Goal: Task Accomplishment & Management: Manage account settings

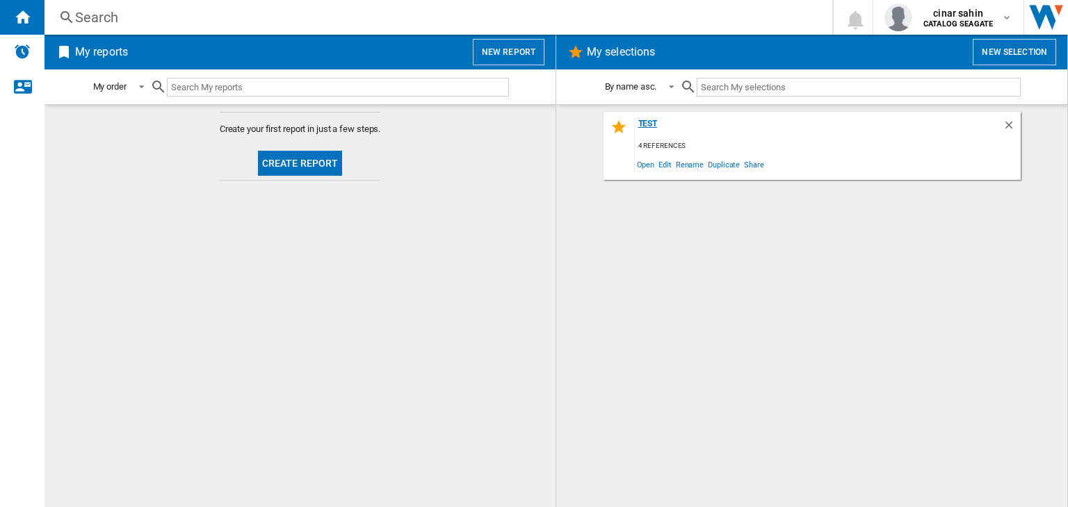
click at [651, 120] on div "test" at bounding box center [819, 128] width 368 height 19
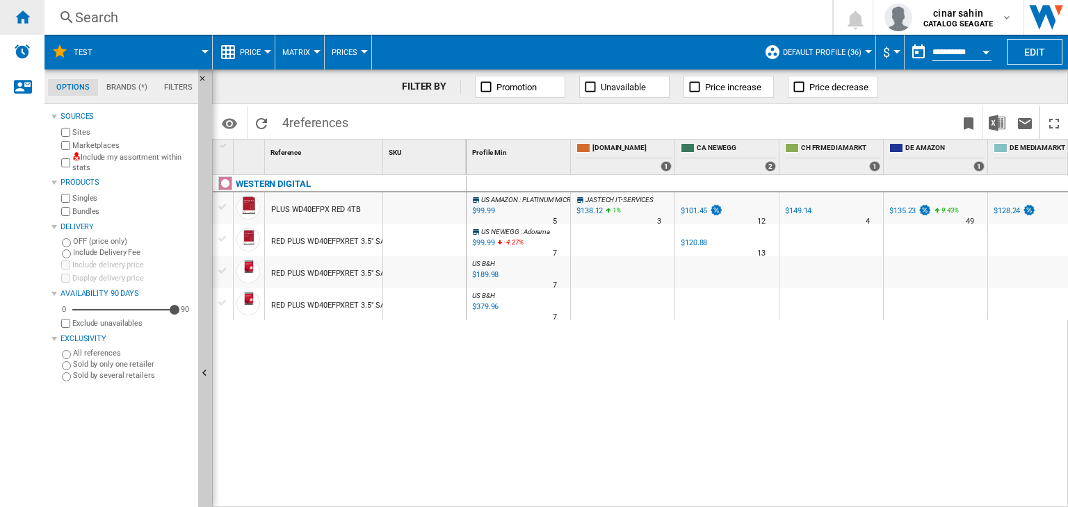
click at [16, 13] on ng-md-icon "Home" at bounding box center [22, 16] width 17 height 17
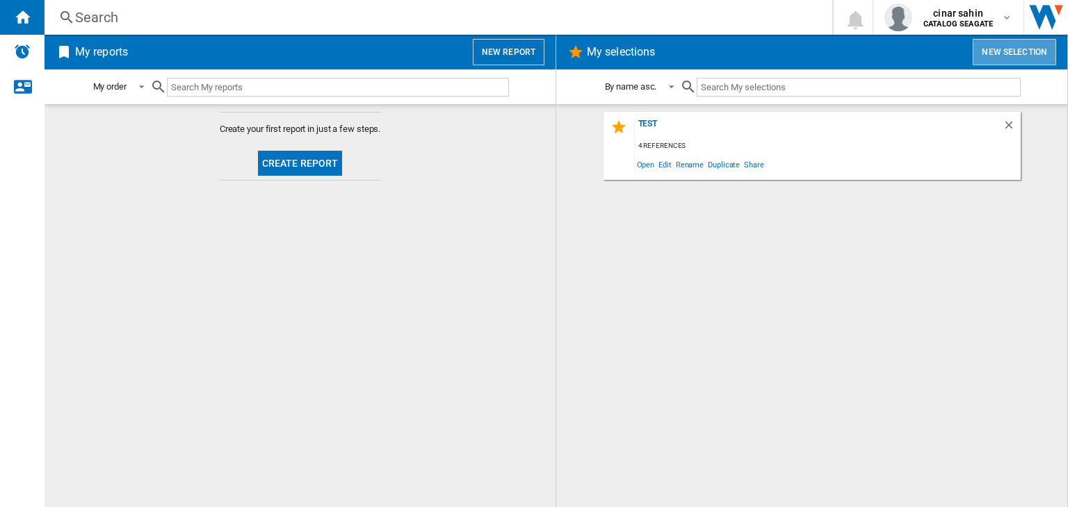
click at [1016, 56] on button "New selection" at bounding box center [1014, 52] width 83 height 26
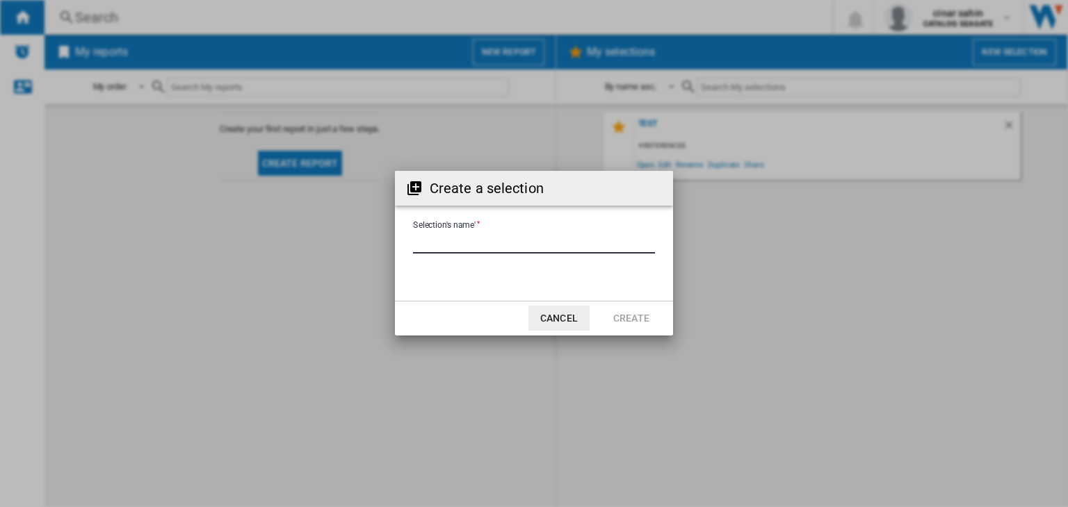
click at [481, 240] on input "Selection's name'" at bounding box center [534, 243] width 242 height 21
type input "*****"
click at [626, 311] on button "Create" at bounding box center [631, 318] width 61 height 25
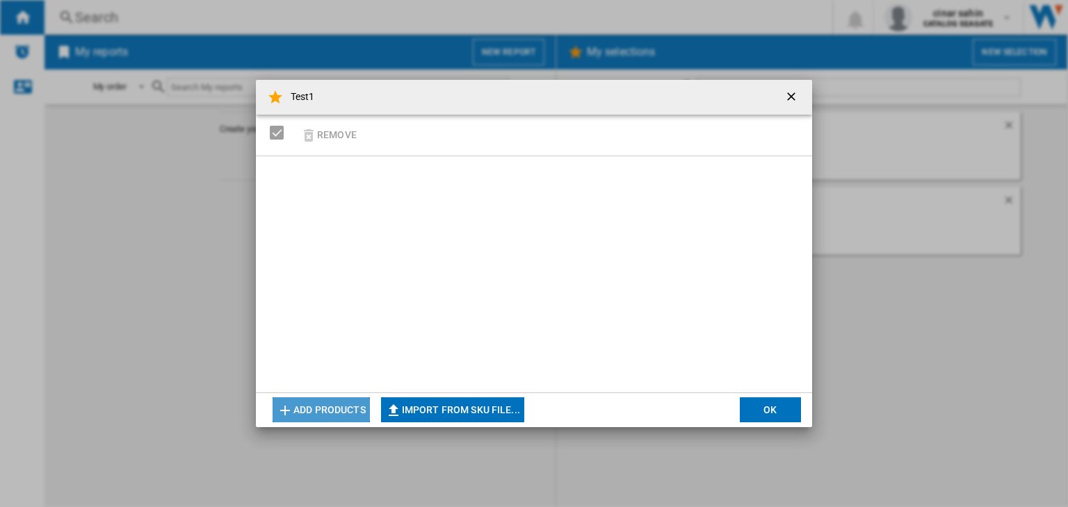
click at [331, 407] on button "Add products" at bounding box center [321, 410] width 97 height 25
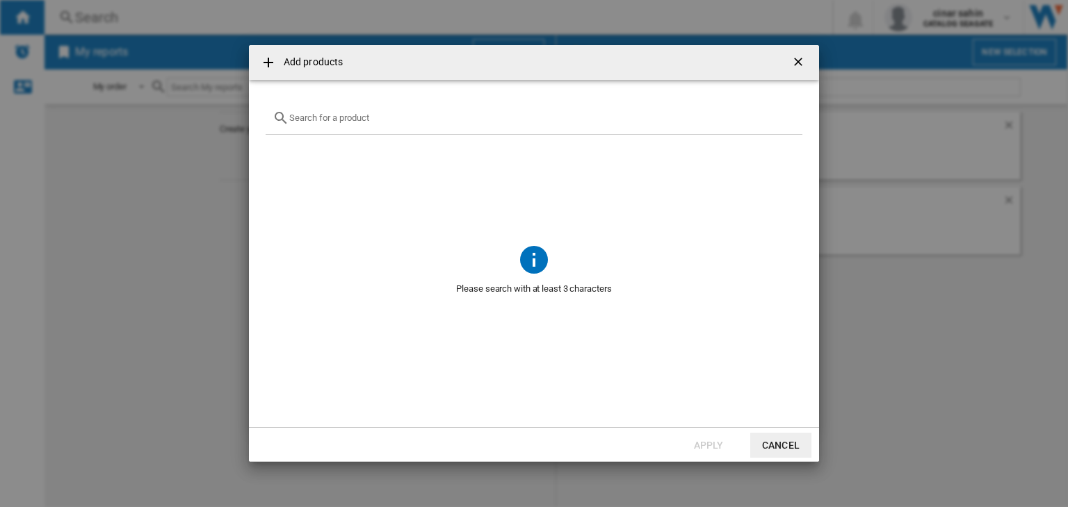
click at [378, 131] on div at bounding box center [534, 118] width 537 height 33
click at [356, 117] on input "text" at bounding box center [542, 118] width 506 height 10
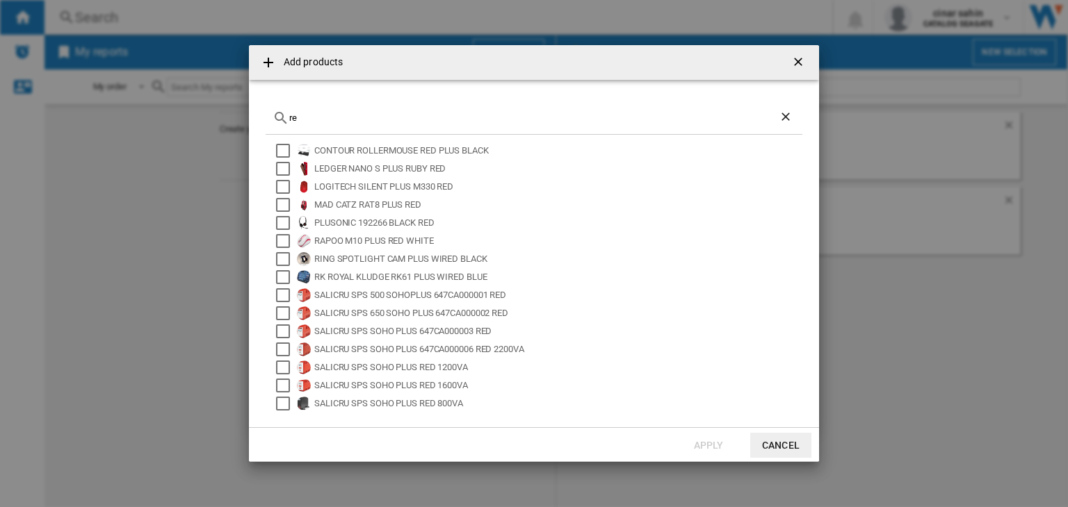
type input "r"
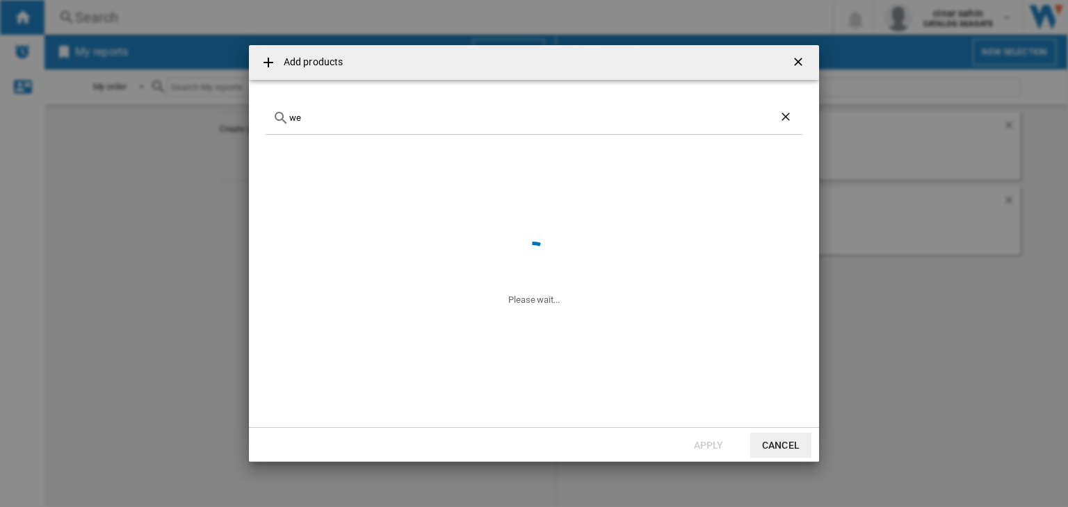
type input "w"
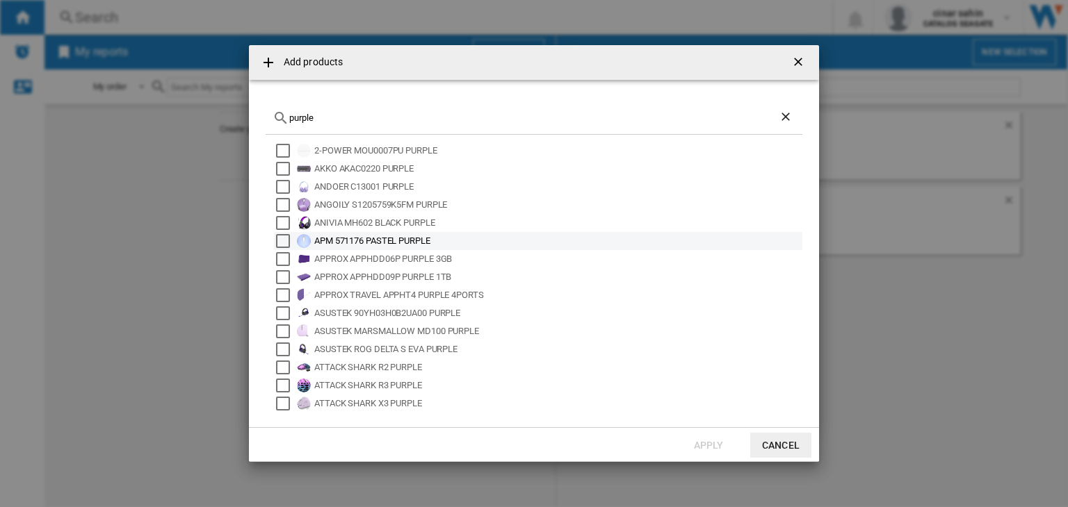
scroll to position [92, 0]
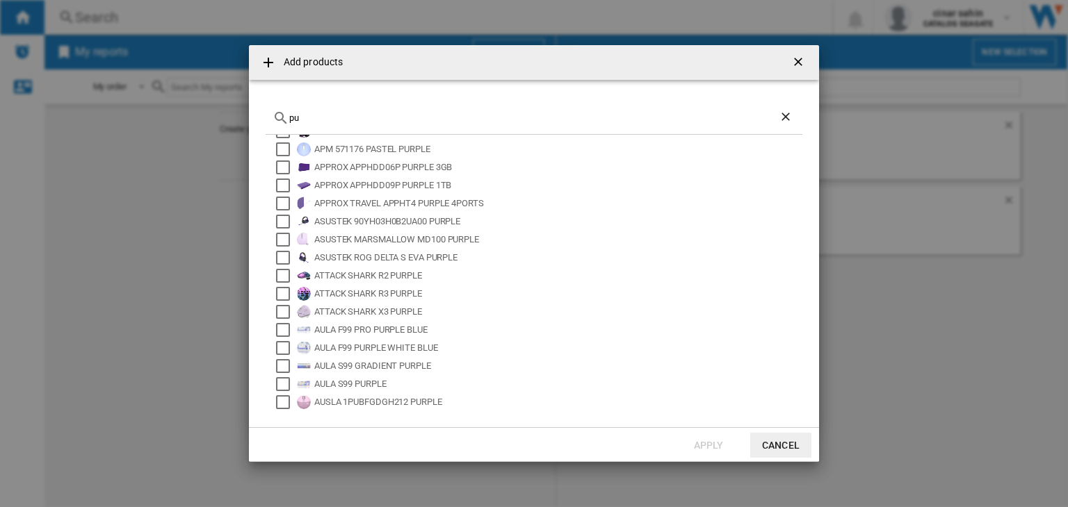
type input "p"
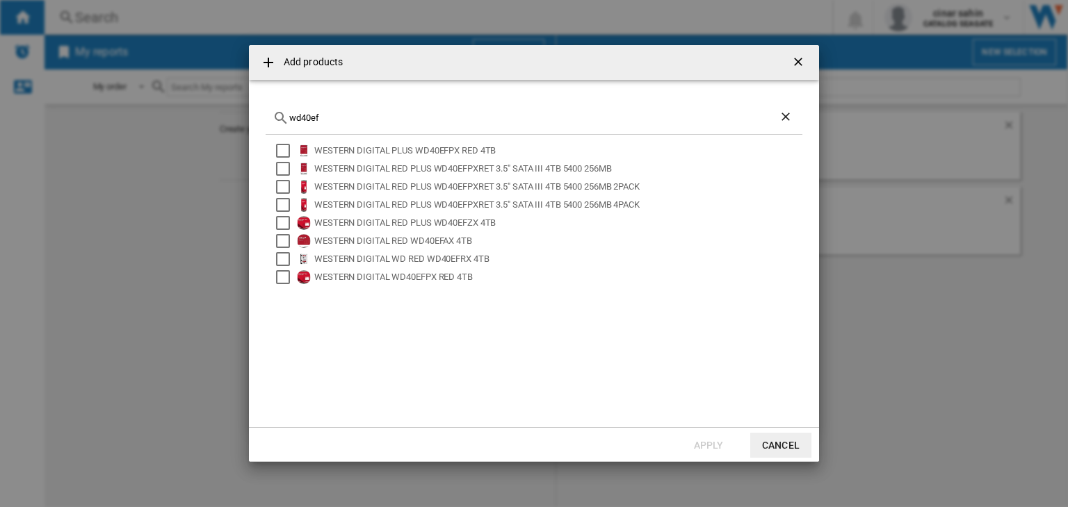
type input "wd40ef"
click at [798, 58] on ng-md-icon "getI18NText('BUTTONS.CLOSE_DIALOG')" at bounding box center [799, 63] width 17 height 17
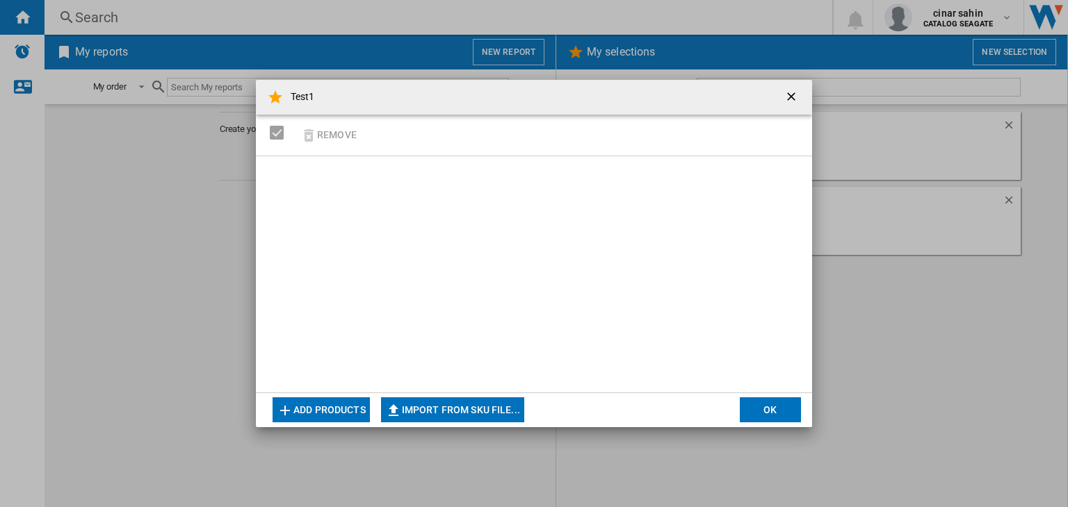
click at [796, 98] on ng-md-icon "getI18NText('BUTTONS.CLOSE_DIALOG')" at bounding box center [792, 98] width 17 height 17
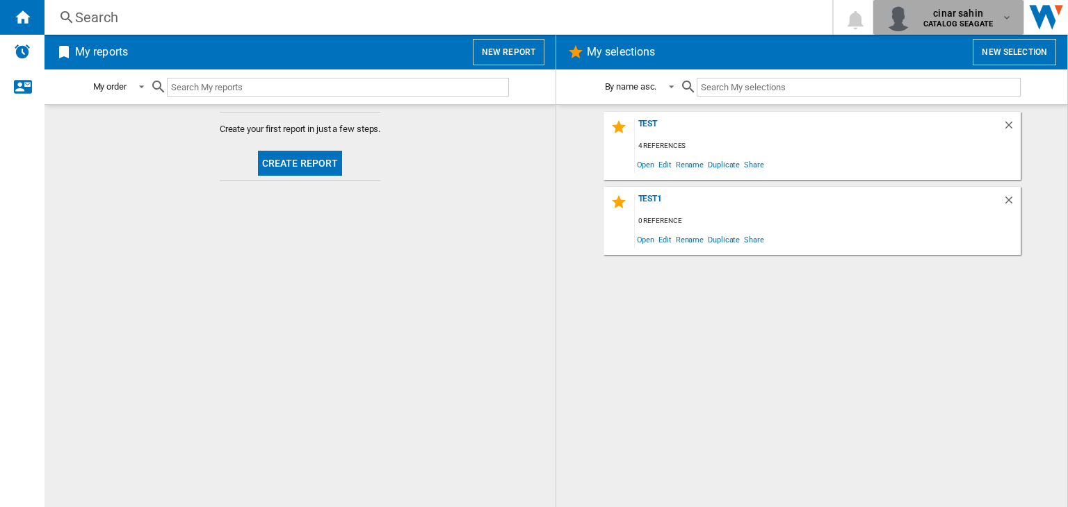
click at [994, 13] on div "cinar sahin CATALOG [GEOGRAPHIC_DATA]" at bounding box center [959, 17] width 83 height 22
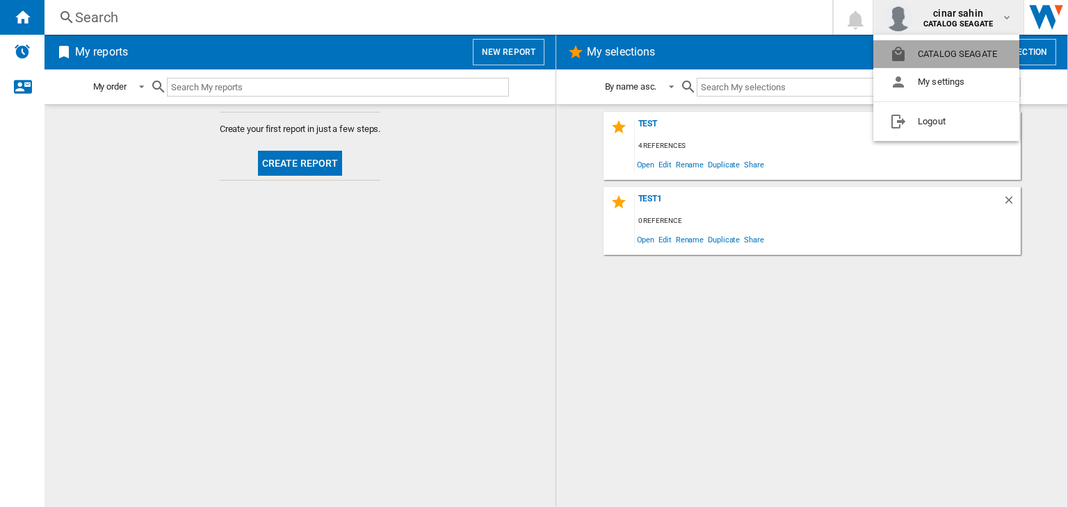
click at [964, 58] on button "CATALOG SEAGATE" at bounding box center [946, 54] width 146 height 28
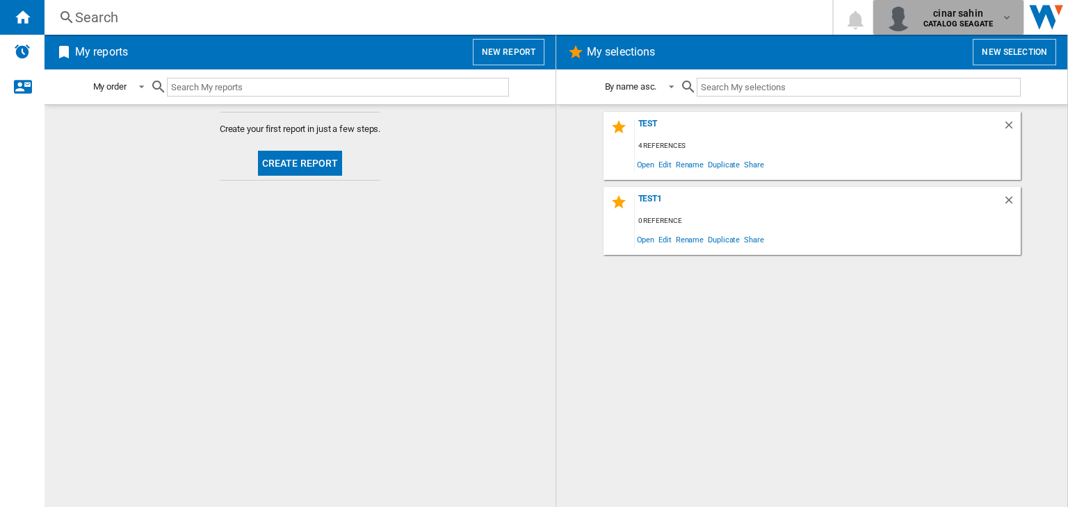
click at [1003, 15] on md-icon "button" at bounding box center [1006, 17] width 11 height 11
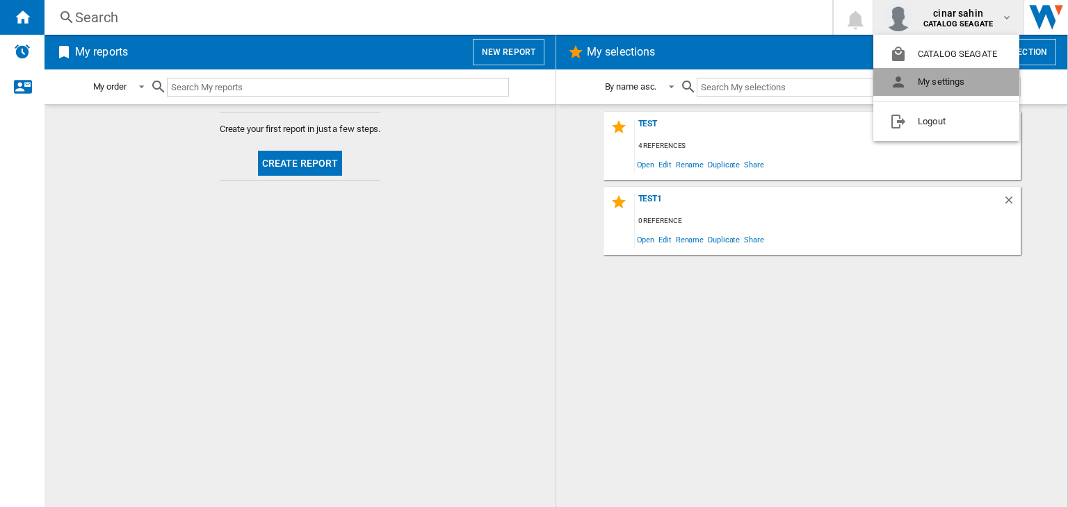
click at [953, 81] on button "My settings" at bounding box center [946, 82] width 146 height 28
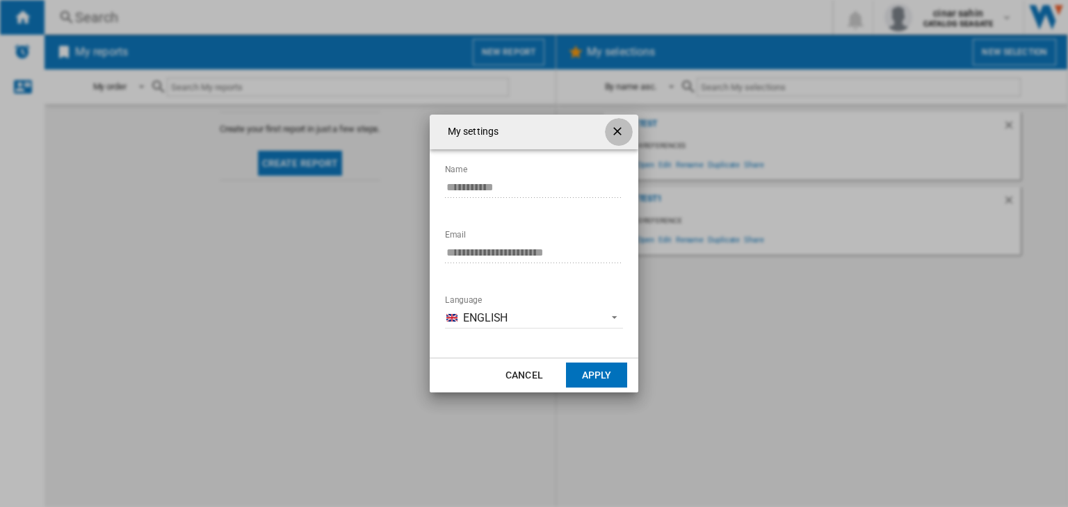
click at [622, 131] on ng-md-icon "getI18NText('BUTTONS.CLOSE_DIALOG')" at bounding box center [618, 132] width 17 height 17
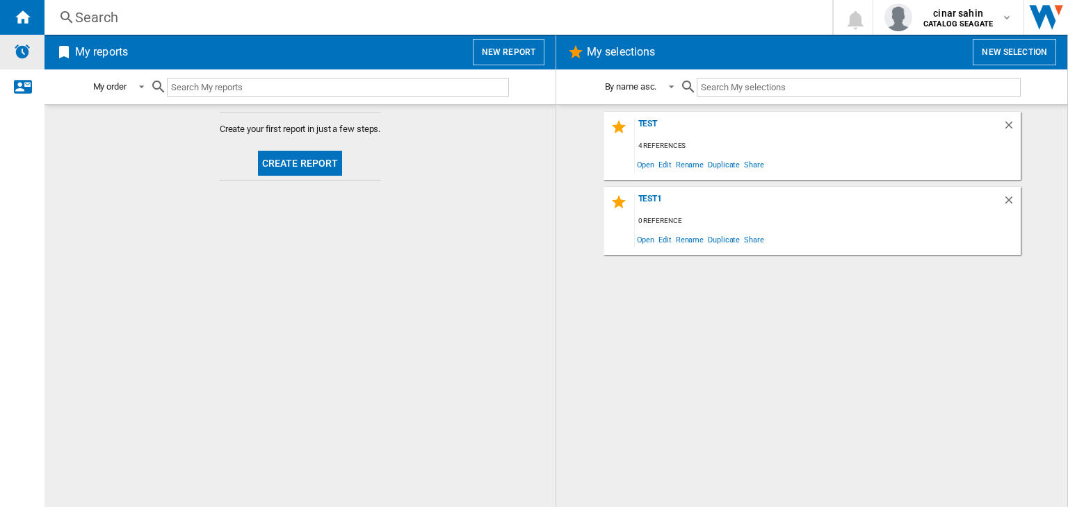
click at [17, 51] on img "Alerts" at bounding box center [22, 51] width 17 height 17
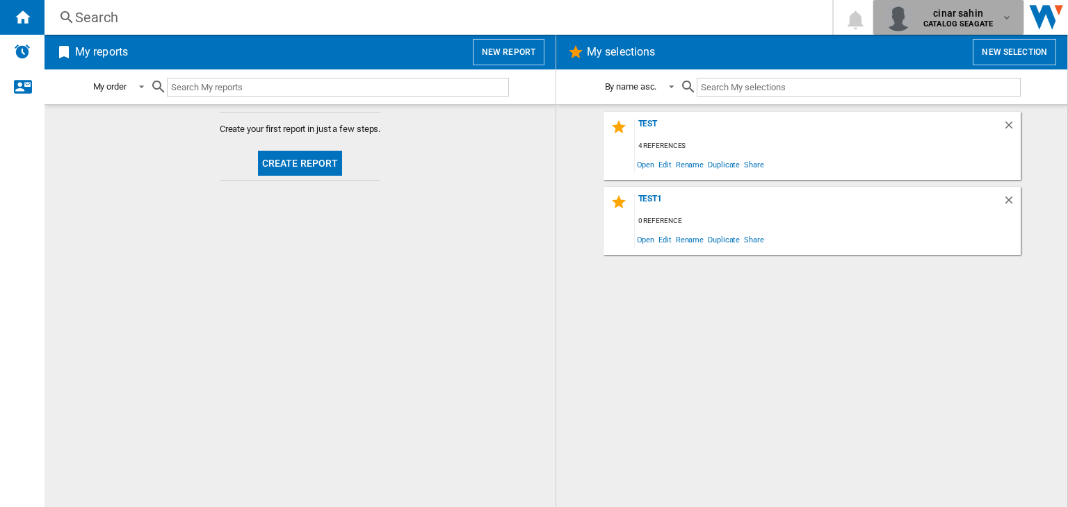
click at [1003, 17] on md-icon "button" at bounding box center [1006, 17] width 11 height 11
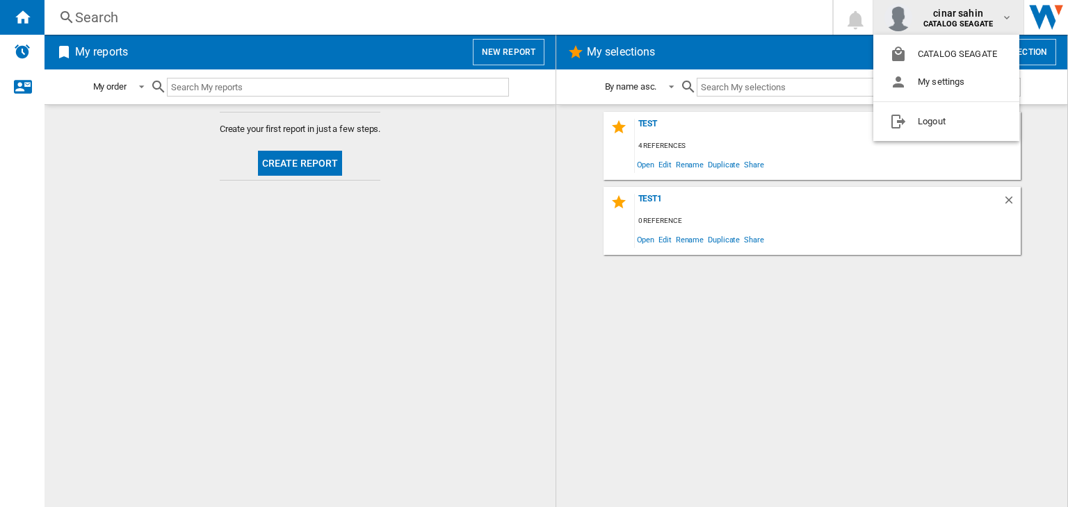
click at [1049, 15] on md-backdrop at bounding box center [534, 253] width 1068 height 507
